Goal: Information Seeking & Learning: Learn about a topic

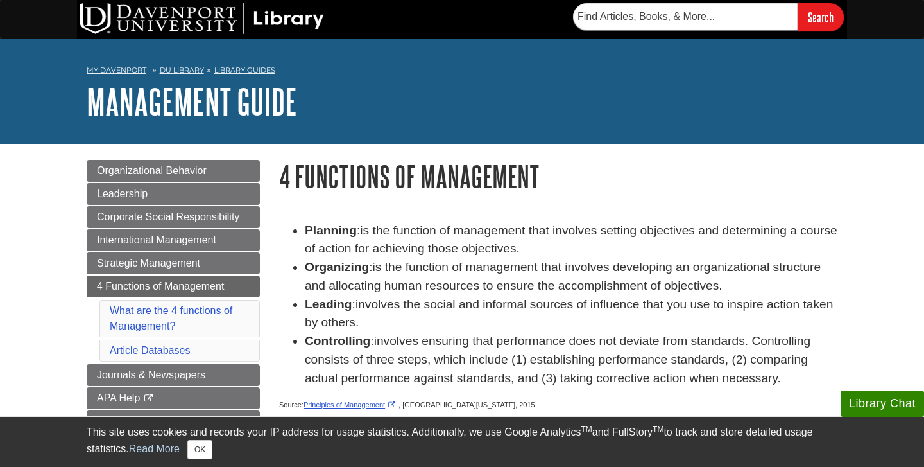
click at [531, 238] on li "Planning : is the function of management that involves setting objectives and d…" at bounding box center [571, 239] width 533 height 37
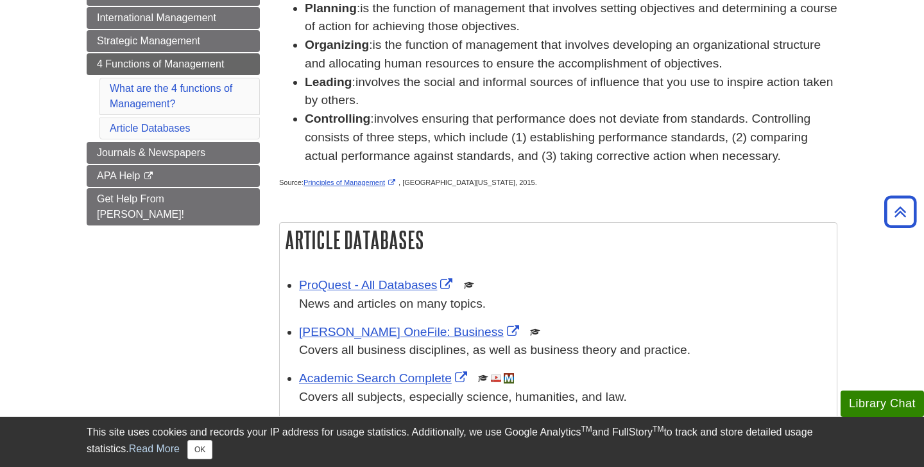
scroll to position [221, 0]
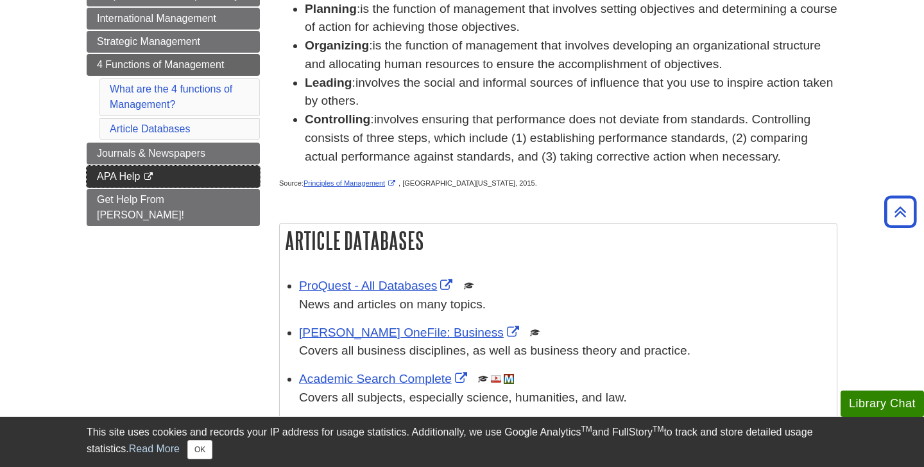
click at [124, 174] on span "APA Help" at bounding box center [118, 176] width 43 height 11
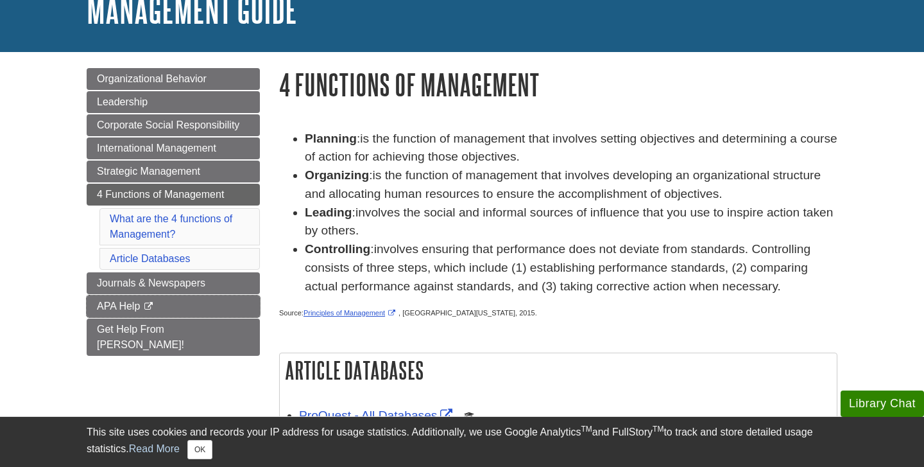
scroll to position [90, 0]
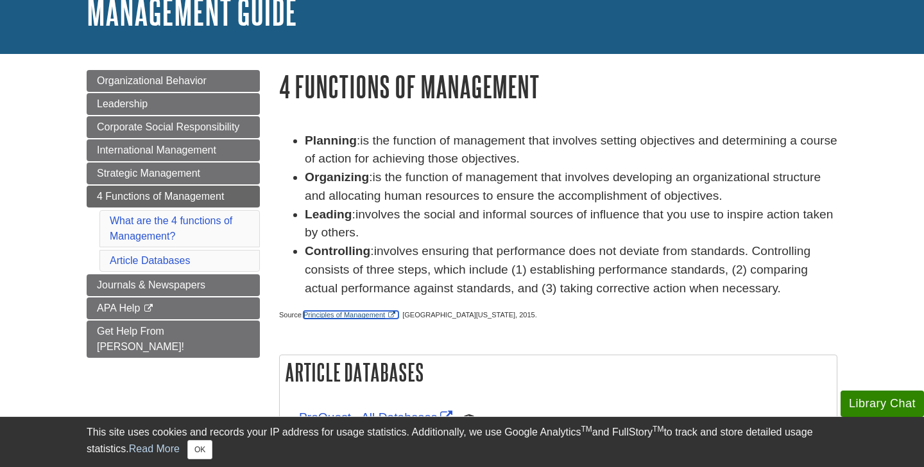
click at [379, 316] on link "Principles of Management" at bounding box center [351, 315] width 95 height 8
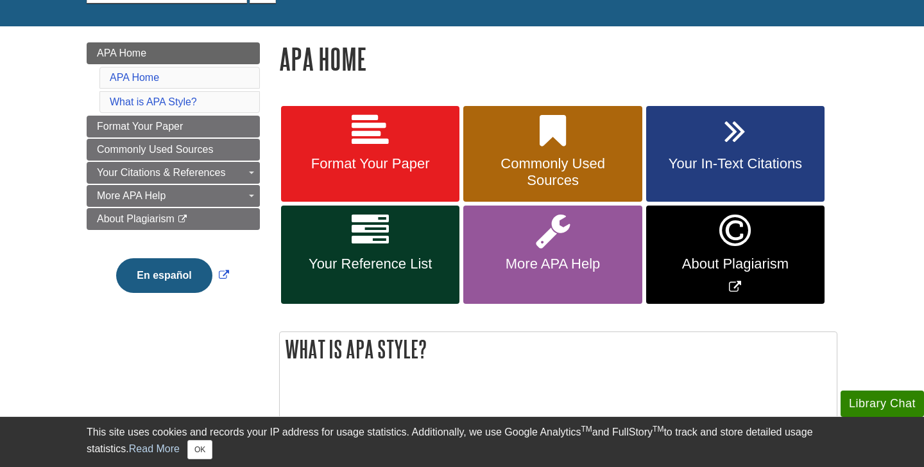
scroll to position [150, 0]
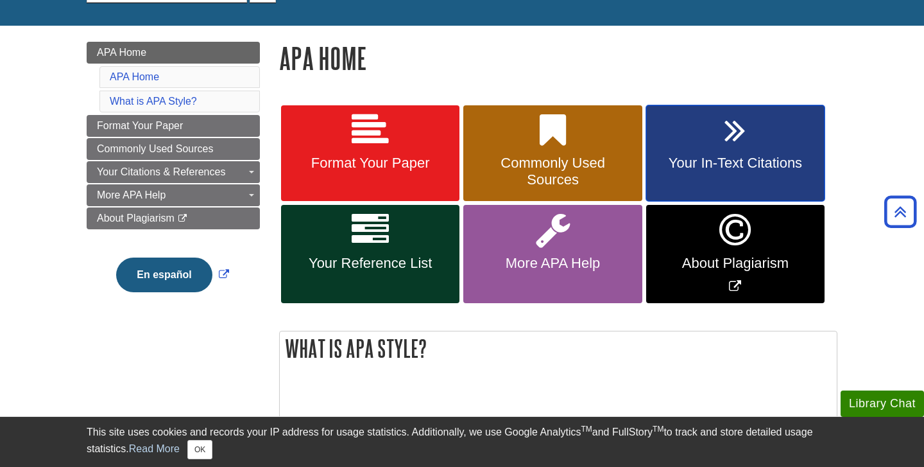
click at [769, 144] on link "Your In-Text Citations" at bounding box center [735, 153] width 178 height 96
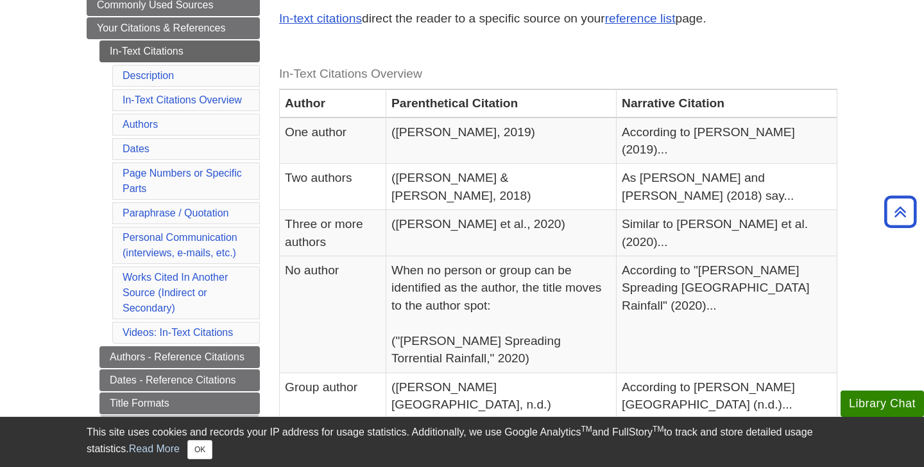
scroll to position [246, 0]
